Goal: Use online tool/utility

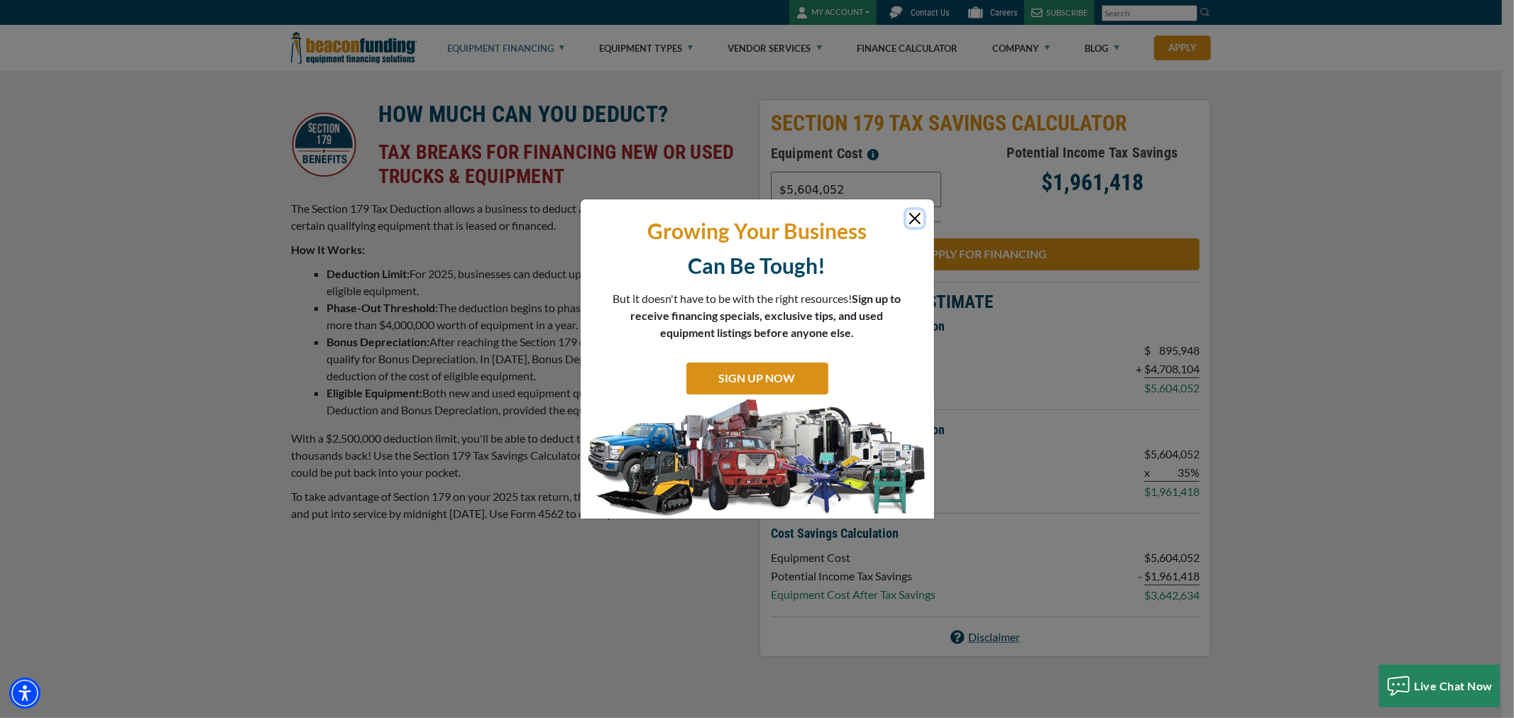
click at [915, 219] on button "Close" at bounding box center [914, 218] width 17 height 17
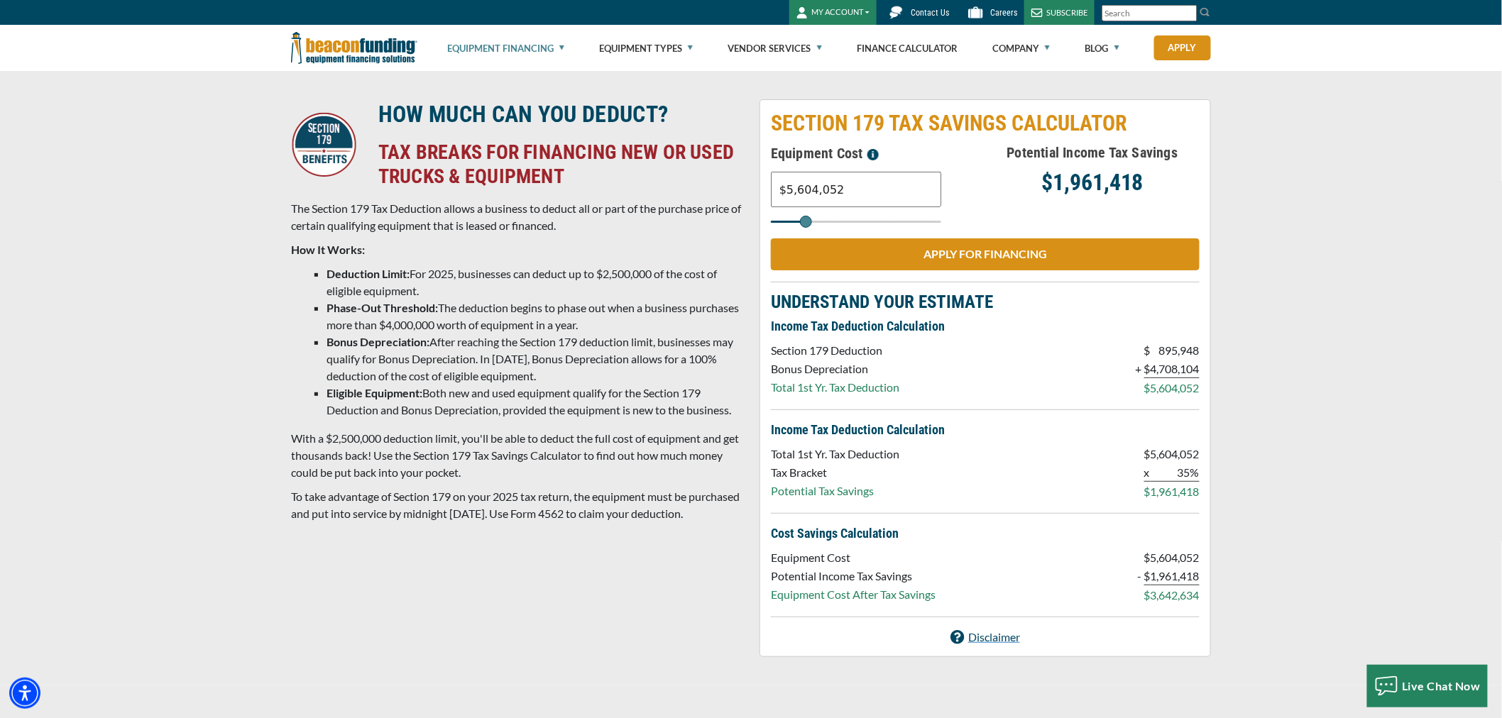
drag, startPoint x: 853, startPoint y: 194, endPoint x: 774, endPoint y: 192, distance: 79.5
click at [774, 192] on input "$5,604,052" at bounding box center [856, 189] width 170 height 35
type input "$10,809"
type input "11000"
type input "$108,096"
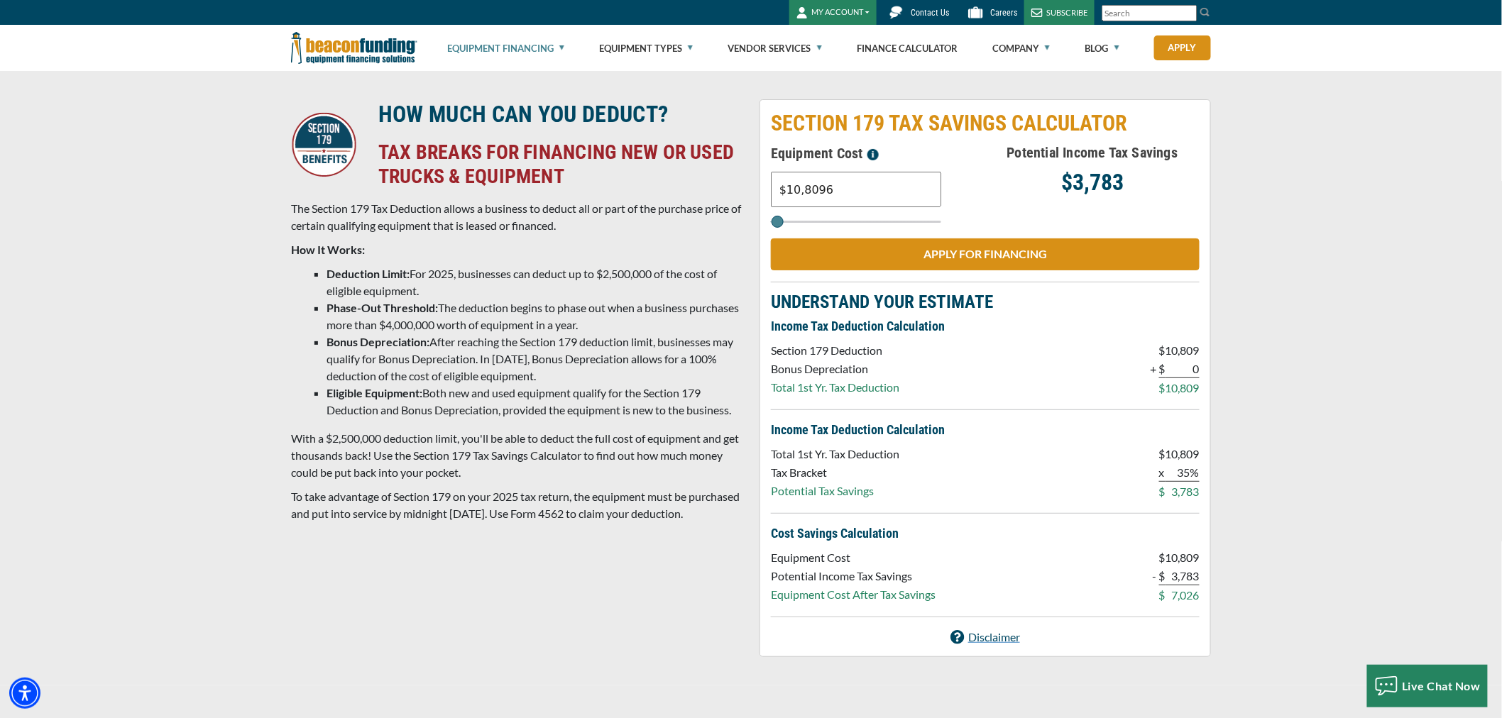
type input "108000"
type input "$1,080,968"
type input "1081000"
click at [1353, 306] on div "HOW MUCH CAN YOU DEDUCT? TAX BREAKS FOR FINANCING NEW OR USED TRUCKS & EQUIPMEN…" at bounding box center [751, 378] width 1502 height 615
drag, startPoint x: 836, startPoint y: 189, endPoint x: 776, endPoint y: 188, distance: 60.3
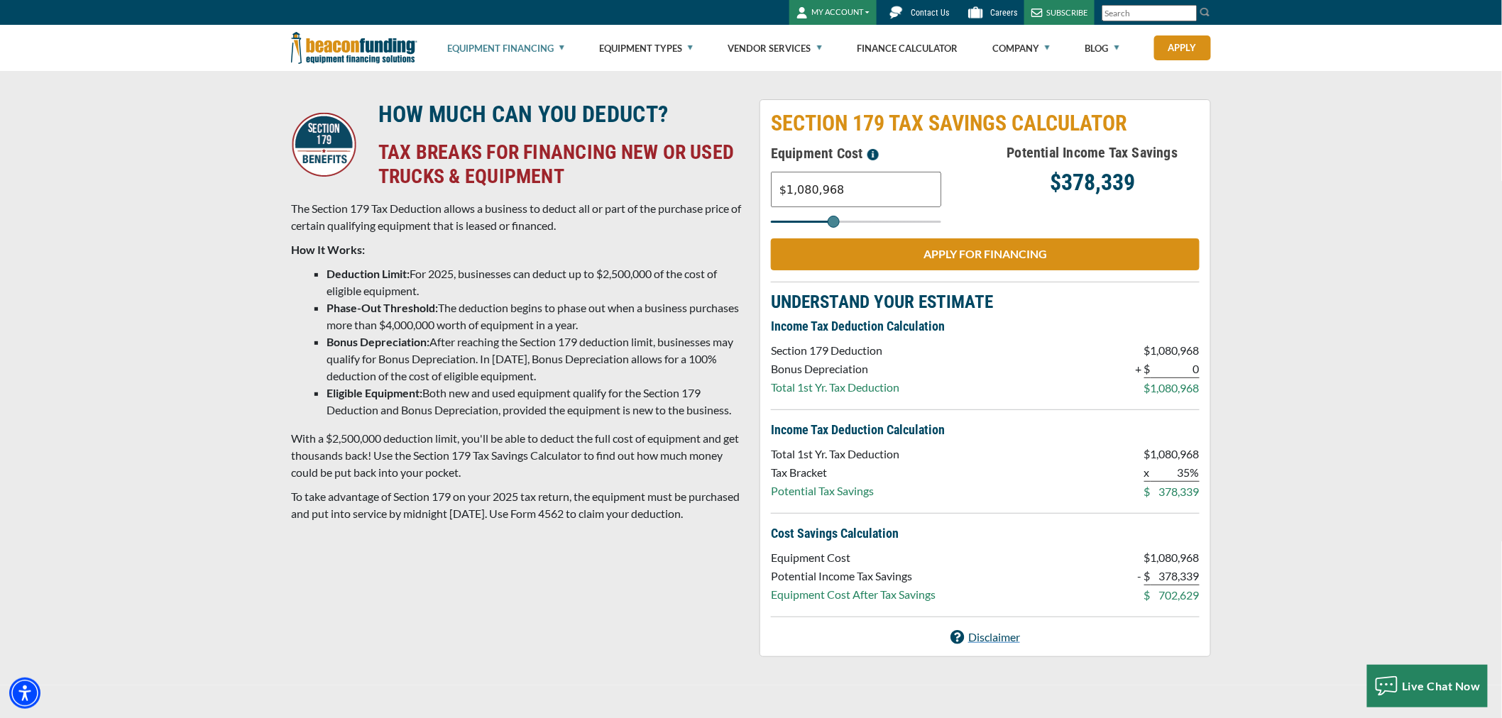
click at [776, 188] on input "$1,080,968" at bounding box center [856, 189] width 170 height 35
type input "$8,905"
type input "9000"
type input "$89,057"
type input "89000"
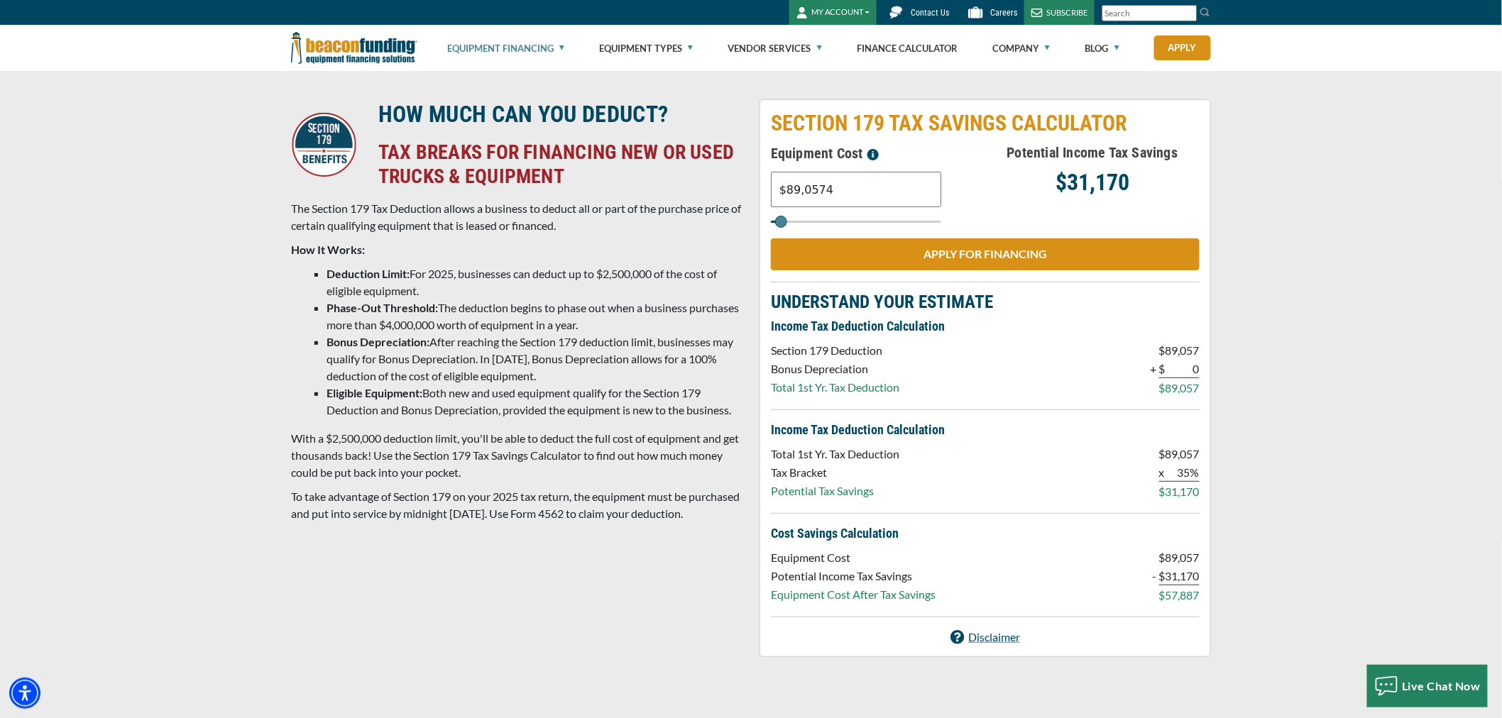
type input "$890,574"
type input "891000"
type input "$890,574"
click at [1346, 329] on div "HOW MUCH CAN YOU DEDUCT? TAX BREAKS FOR FINANCING NEW OR USED TRUCKS & EQUIPMEN…" at bounding box center [751, 378] width 1502 height 615
